Goal: Information Seeking & Learning: Learn about a topic

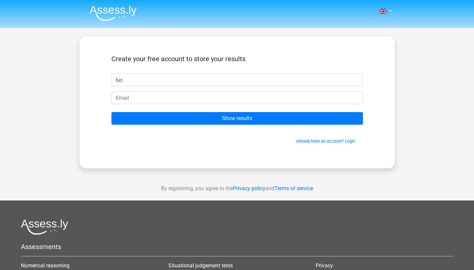
type input "luc"
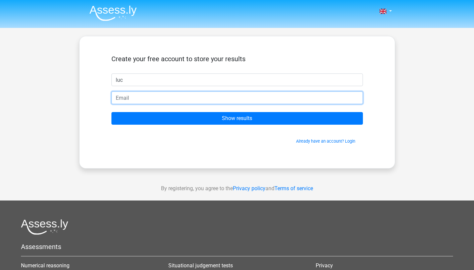
type input "luc.knubben@gmail.com"
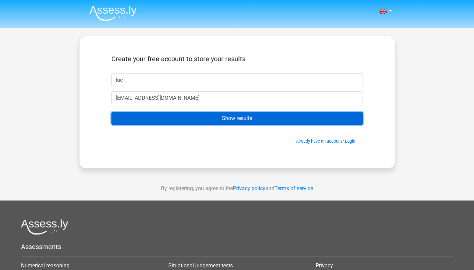
click at [182, 122] on input "Show results" at bounding box center [236, 118] width 251 height 13
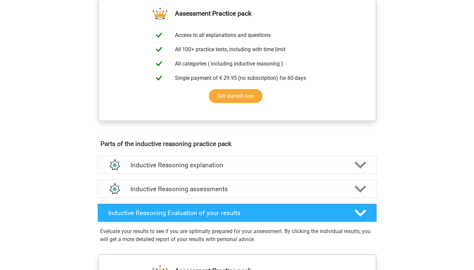
scroll to position [246, 0]
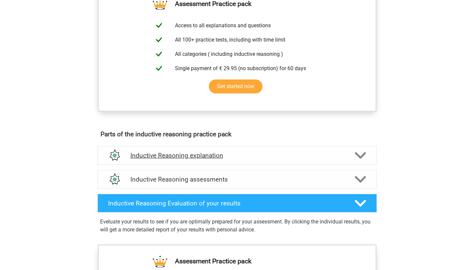
click at [185, 159] on h4 "Inductive Reasoning explanation" at bounding box center [236, 156] width 213 height 8
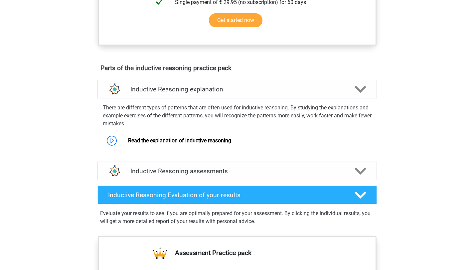
scroll to position [418, 0]
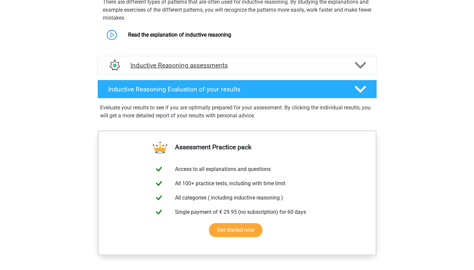
click at [231, 65] on div "Inductive Reasoning assessments" at bounding box center [236, 65] width 279 height 19
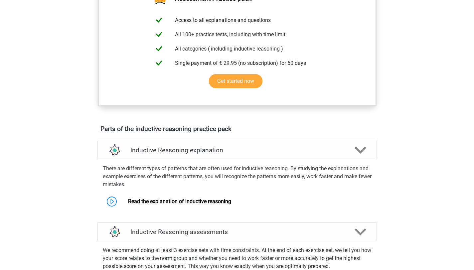
scroll to position [0, 0]
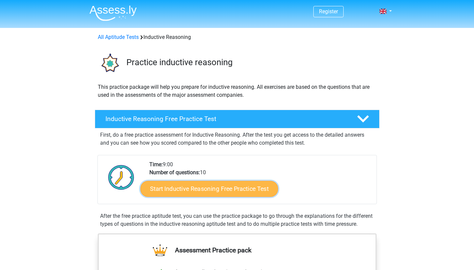
click at [197, 192] on link "Start Inductive Reasoning Free Practice Test" at bounding box center [209, 188] width 138 height 16
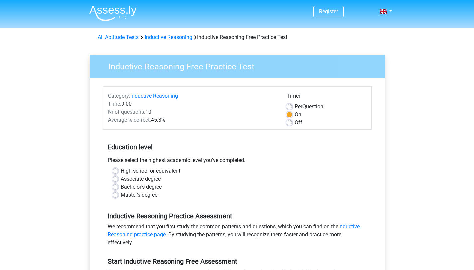
click at [294, 107] on label "Per Question" at bounding box center [308, 107] width 29 height 8
click at [290, 107] on input "Per Question" at bounding box center [288, 106] width 5 height 7
radio input "true"
click at [294, 114] on label "On" at bounding box center [297, 115] width 7 height 8
click at [290, 114] on input "On" at bounding box center [288, 114] width 5 height 7
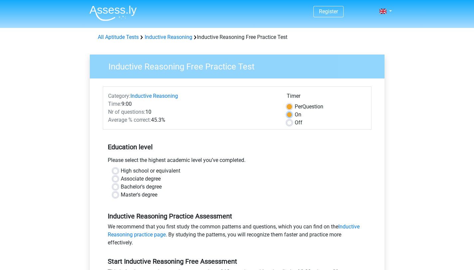
radio input "true"
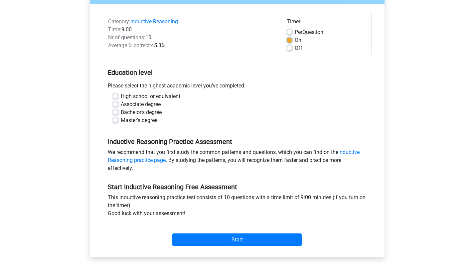
scroll to position [75, 0]
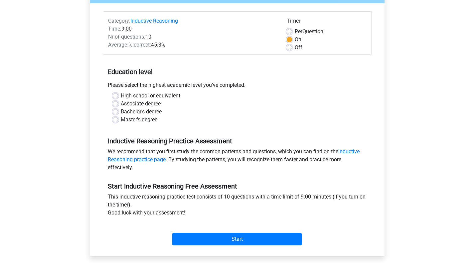
click at [121, 119] on label "Master's degree" at bounding box center [139, 120] width 37 height 8
click at [117, 119] on input "Master's degree" at bounding box center [115, 119] width 5 height 7
radio input "true"
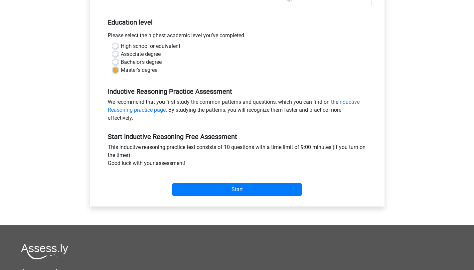
scroll to position [126, 0]
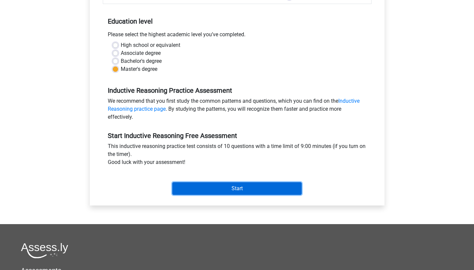
click at [212, 192] on input "Start" at bounding box center [236, 188] width 129 height 13
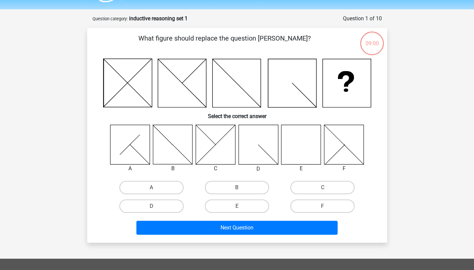
scroll to position [36, 0]
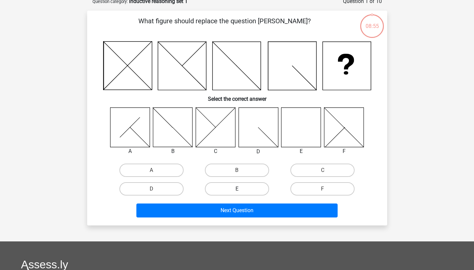
click at [253, 187] on label "E" at bounding box center [237, 188] width 64 height 13
click at [241, 189] on input "E" at bounding box center [239, 191] width 4 height 4
radio input "true"
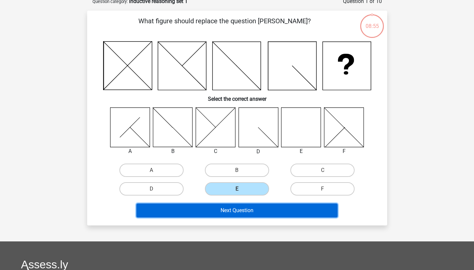
click at [252, 212] on button "Next Question" at bounding box center [236, 210] width 201 height 14
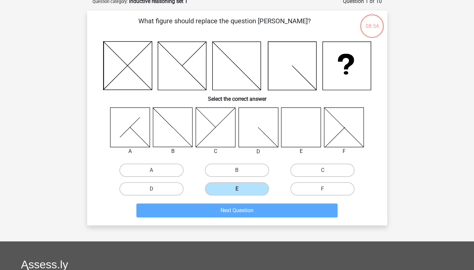
scroll to position [33, 0]
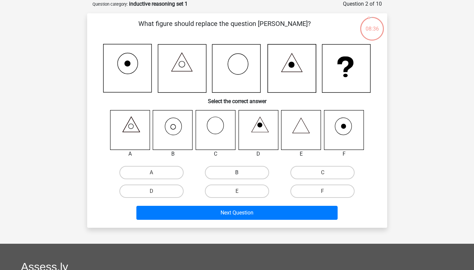
click at [248, 172] on label "B" at bounding box center [237, 172] width 64 height 13
click at [241, 172] on input "B" at bounding box center [239, 174] width 4 height 4
radio input "true"
click at [258, 224] on div "What figure should replace the question mark? Select the correct answer A B" at bounding box center [237, 120] width 300 height 214
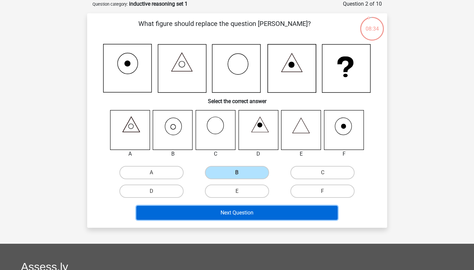
click at [262, 218] on button "Next Question" at bounding box center [236, 213] width 201 height 14
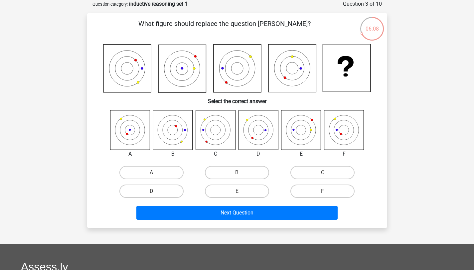
click at [188, 76] on icon at bounding box center [182, 69] width 48 height 48
click at [143, 170] on label "A" at bounding box center [151, 172] width 64 height 13
click at [151, 172] on input "A" at bounding box center [153, 174] width 4 height 4
radio input "true"
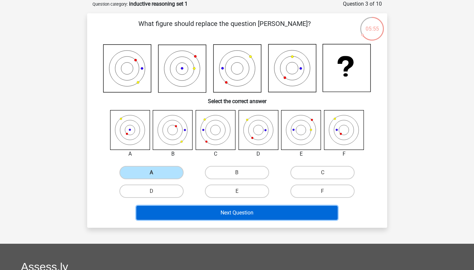
click at [222, 210] on button "Next Question" at bounding box center [236, 213] width 201 height 14
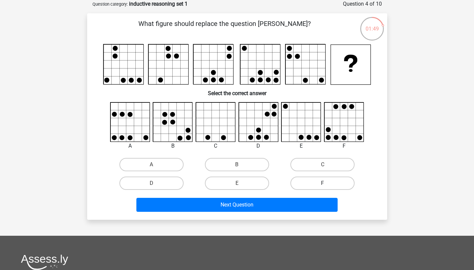
click at [315, 178] on label "F" at bounding box center [322, 182] width 64 height 13
click at [322, 183] on input "F" at bounding box center [324, 185] width 4 height 4
radio input "true"
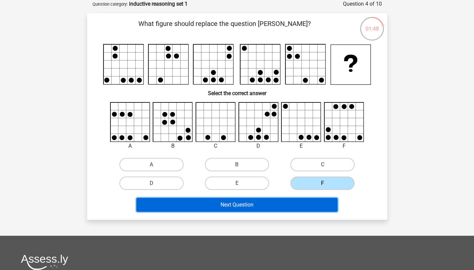
click at [278, 207] on button "Next Question" at bounding box center [236, 205] width 201 height 14
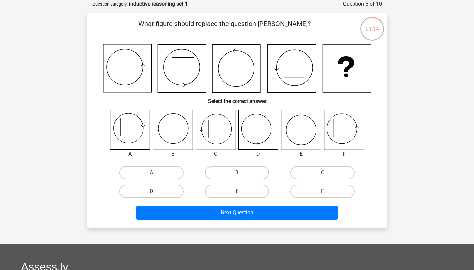
click at [351, 131] on icon at bounding box center [344, 130] width 40 height 40
click at [329, 189] on label "F" at bounding box center [322, 190] width 64 height 13
click at [327, 191] on input "F" at bounding box center [324, 193] width 4 height 4
radio input "true"
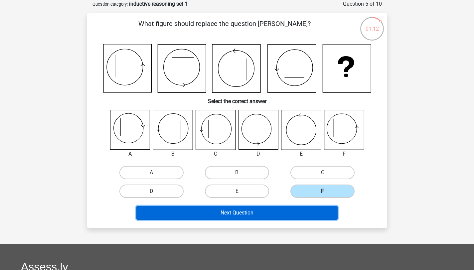
click at [309, 210] on button "Next Question" at bounding box center [236, 213] width 201 height 14
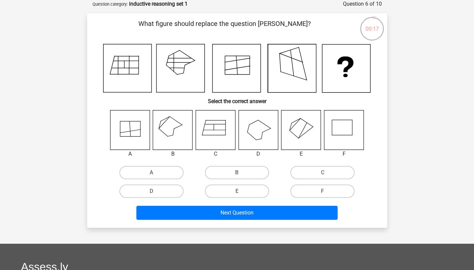
click at [179, 134] on icon at bounding box center [173, 130] width 40 height 40
click at [263, 173] on label "B" at bounding box center [237, 172] width 64 height 13
click at [241, 173] on input "B" at bounding box center [239, 174] width 4 height 4
radio input "true"
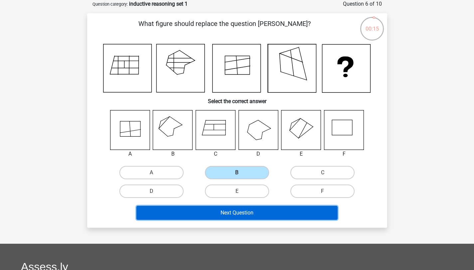
click at [265, 214] on button "Next Question" at bounding box center [236, 213] width 201 height 14
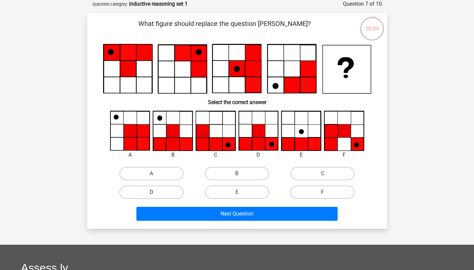
click at [165, 198] on label "D" at bounding box center [151, 191] width 64 height 13
click at [156, 196] on input "D" at bounding box center [153, 194] width 4 height 4
radio input "true"
click at [167, 196] on label "D" at bounding box center [151, 191] width 64 height 13
click at [156, 196] on input "D" at bounding box center [153, 194] width 4 height 4
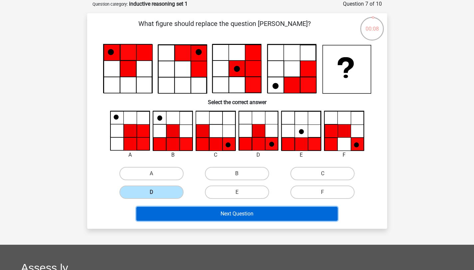
click at [218, 217] on button "Next Question" at bounding box center [236, 214] width 201 height 14
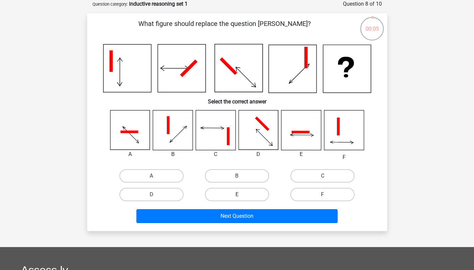
click at [236, 197] on label "E" at bounding box center [237, 194] width 64 height 13
click at [237, 197] on input "E" at bounding box center [239, 196] width 4 height 4
radio input "true"
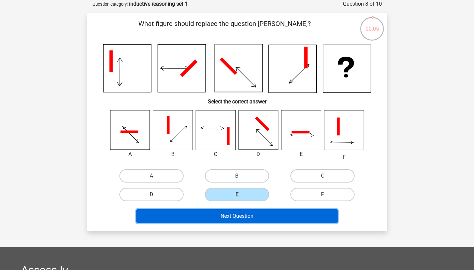
click at [243, 214] on button "Next Question" at bounding box center [236, 216] width 201 height 14
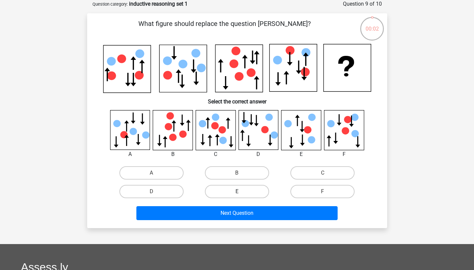
click at [248, 188] on label "E" at bounding box center [237, 191] width 64 height 13
click at [241, 191] on input "E" at bounding box center [239, 193] width 4 height 4
radio input "true"
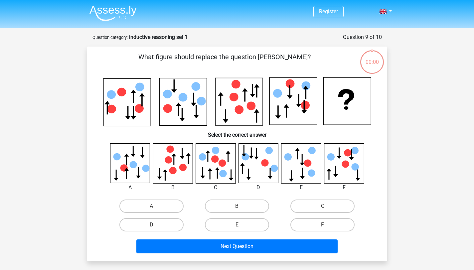
scroll to position [33, 0]
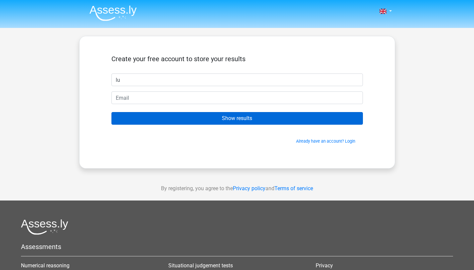
type input "Luc"
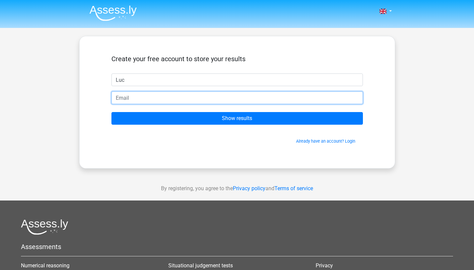
click at [166, 99] on input "email" at bounding box center [236, 97] width 251 height 13
type input "luc.knubben@gmail.com"
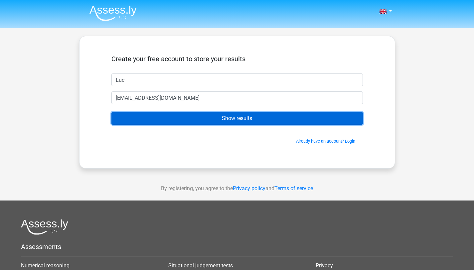
click at [171, 117] on input "Show results" at bounding box center [236, 118] width 251 height 13
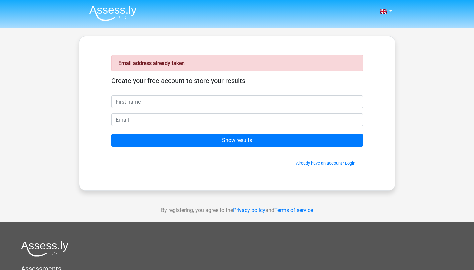
click at [168, 107] on input "text" at bounding box center [236, 101] width 251 height 13
click at [166, 102] on input "text" at bounding box center [236, 101] width 251 height 13
type input "k"
type input "l"
type input "k"
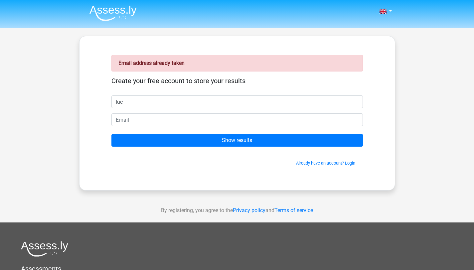
type input "luc"
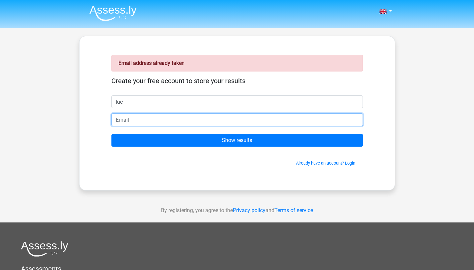
click at [126, 122] on input "email" at bounding box center [236, 119] width 251 height 13
type input "[EMAIL_ADDRESS][DOMAIN_NAME]"
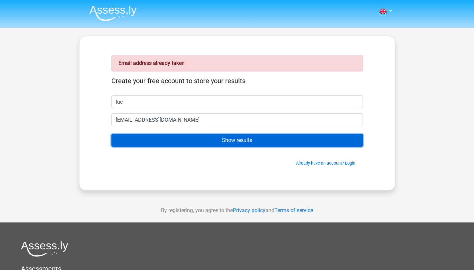
click at [173, 141] on input "Show results" at bounding box center [236, 140] width 251 height 13
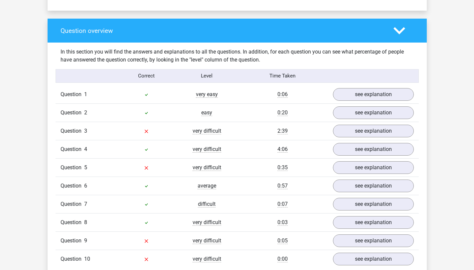
scroll to position [475, 0]
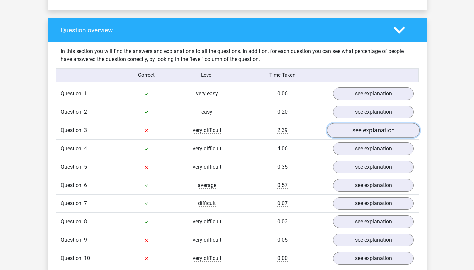
click at [387, 131] on link "see explanation" at bounding box center [372, 130] width 93 height 15
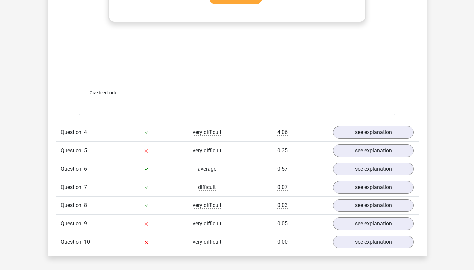
scroll to position [1085, 0]
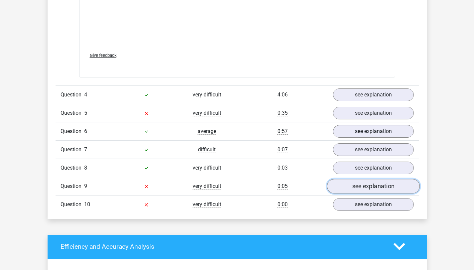
click at [349, 186] on link "see explanation" at bounding box center [372, 186] width 93 height 15
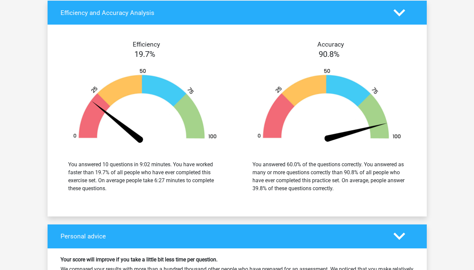
scroll to position [1735, 0]
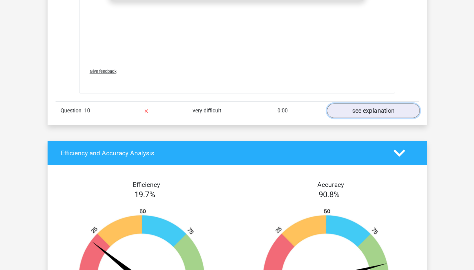
click at [370, 112] on link "see explanation" at bounding box center [372, 110] width 93 height 15
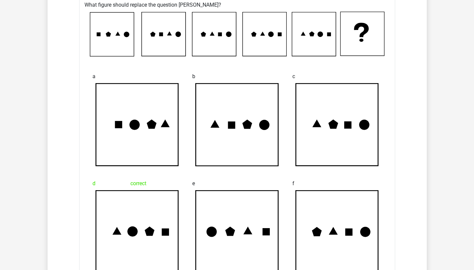
scroll to position [1864, 0]
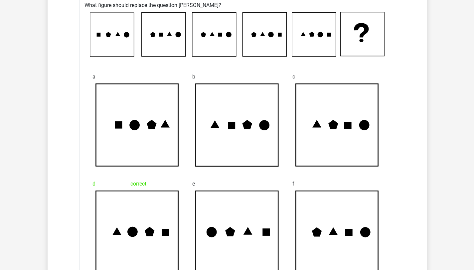
click at [281, 186] on div "e" at bounding box center [237, 225] width 100 height 107
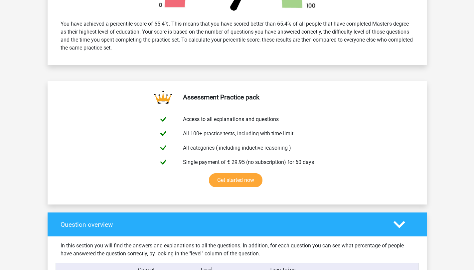
scroll to position [279, 0]
